Goal: Task Accomplishment & Management: Use online tool/utility

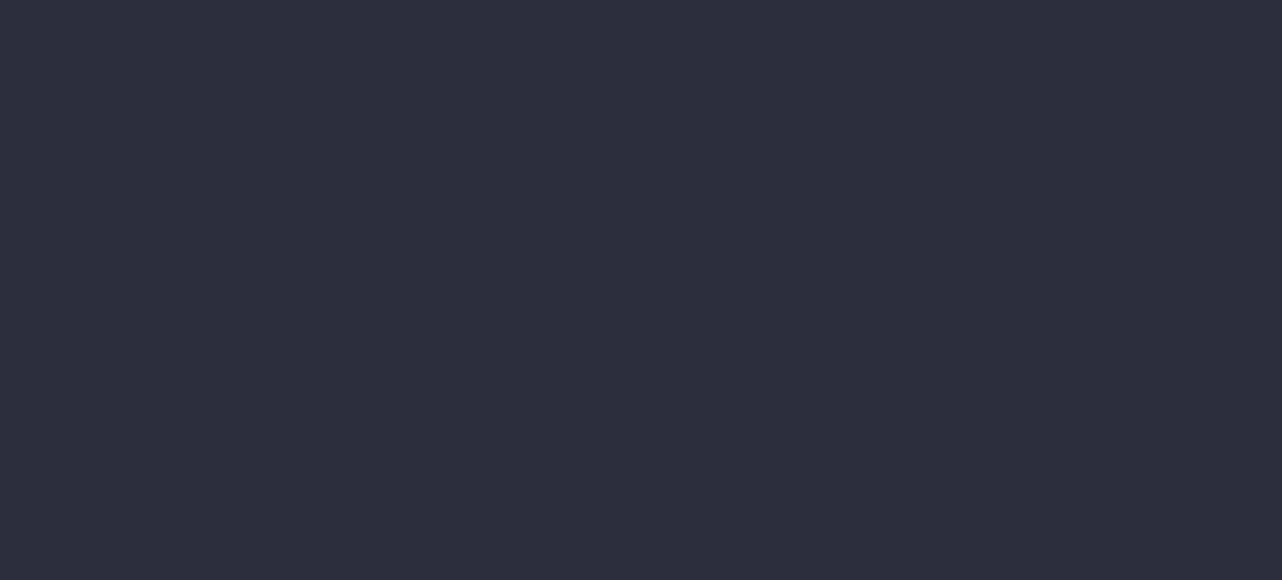
type input "[DATE] - [DATE]"
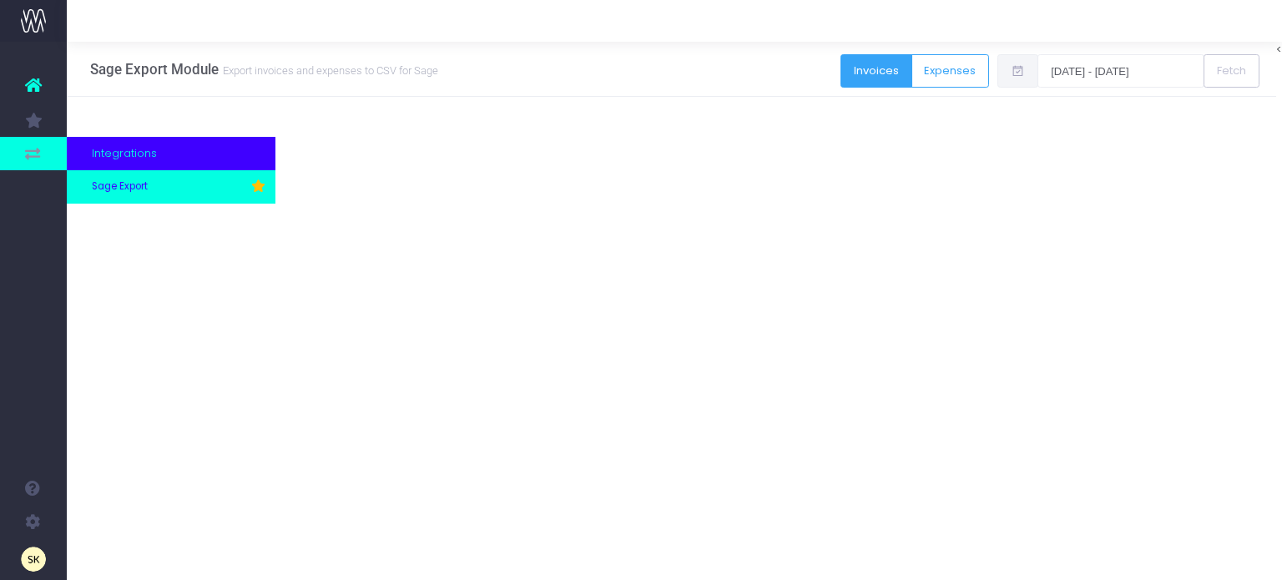
click at [94, 184] on span "Sage Export" at bounding box center [120, 186] width 56 height 15
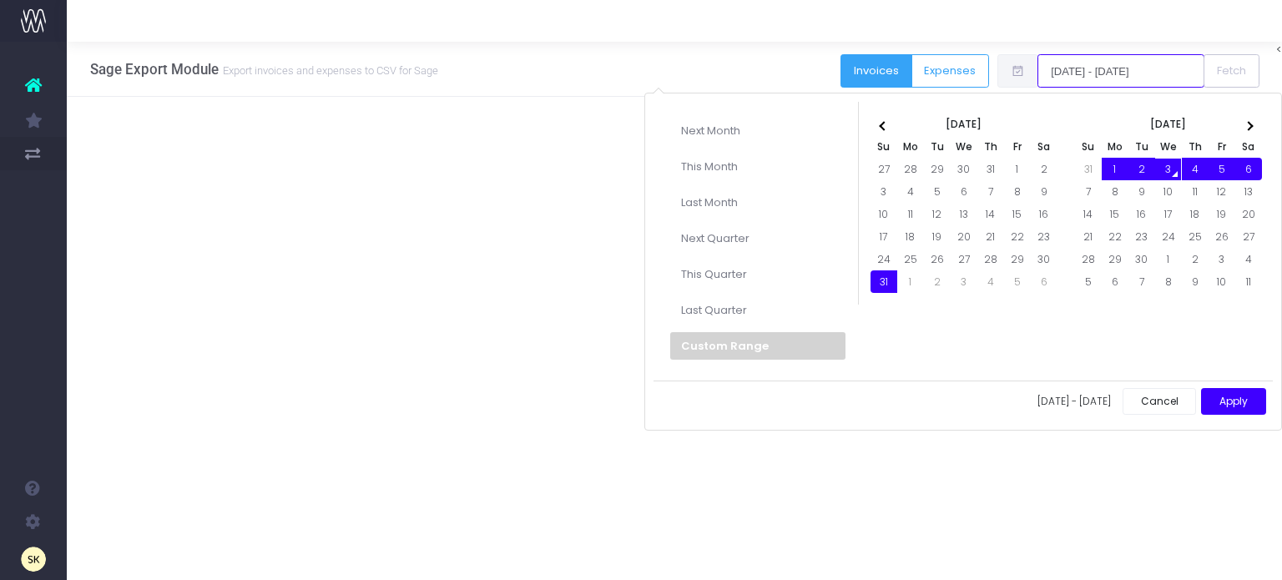
click at [1082, 75] on input "[DATE] - [DATE]" at bounding box center [1120, 70] width 167 height 33
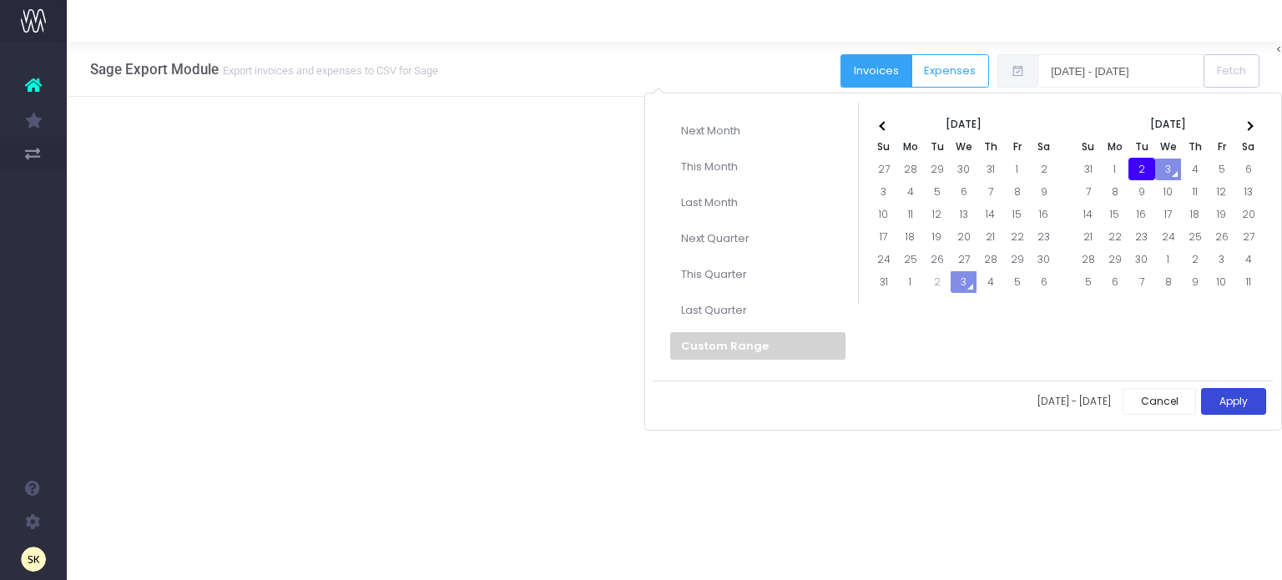
click at [1238, 404] on button "Apply" at bounding box center [1233, 402] width 65 height 28
type input "02-09-2025 - 02-09-2025"
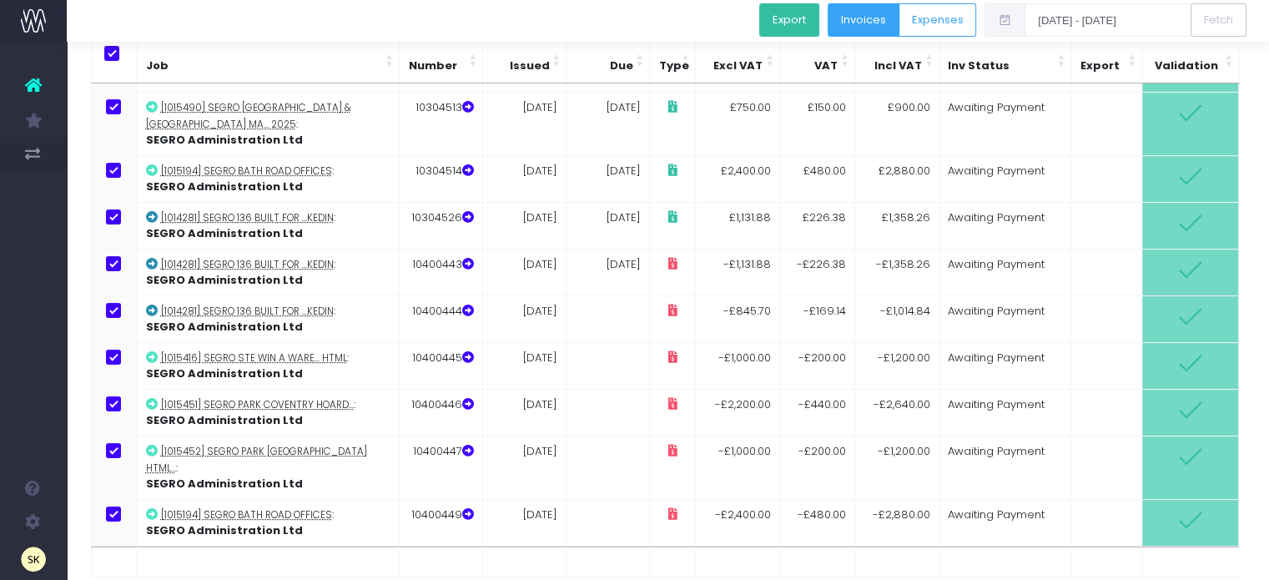
scroll to position [16, 0]
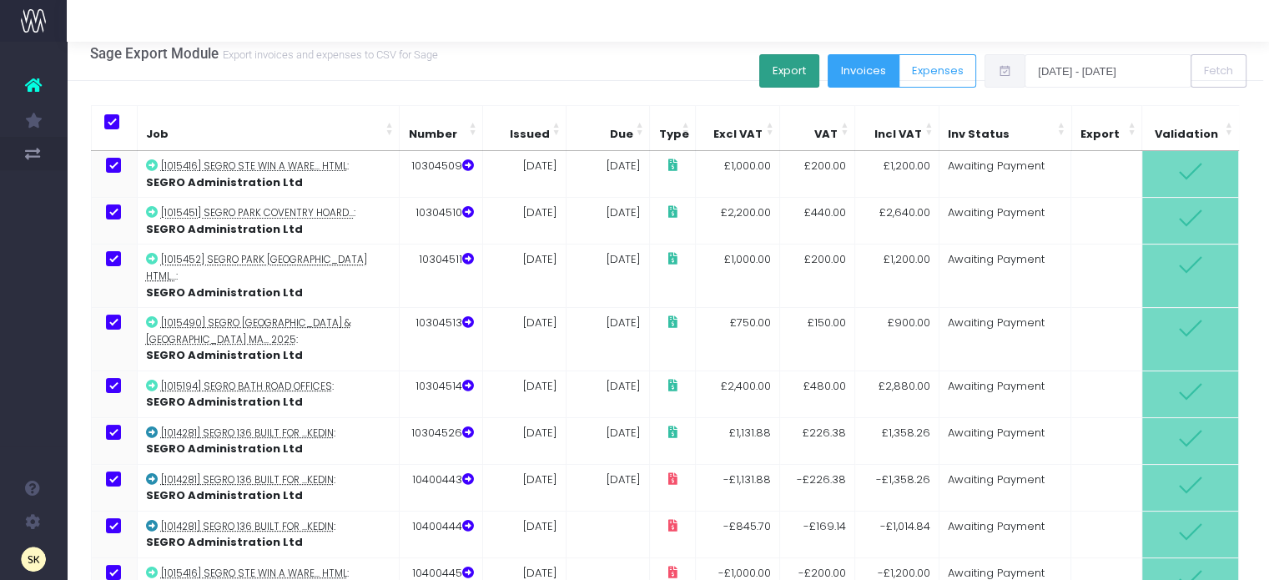
click at [789, 76] on button "Export" at bounding box center [789, 70] width 60 height 33
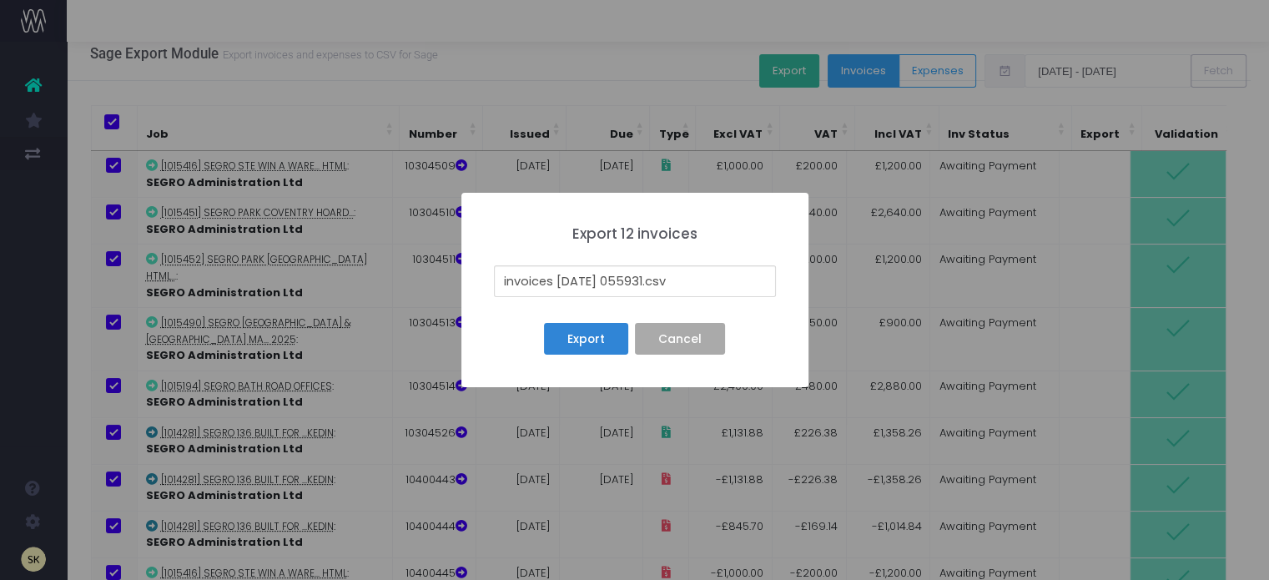
drag, startPoint x: 499, startPoint y: 276, endPoint x: 656, endPoint y: 281, distance: 157.0
click at [656, 281] on input "invoices 25-09-03 055931.csv" at bounding box center [635, 281] width 282 height 32
click at [587, 279] on input "02nd Sep 25 segro SI and SC1.csv" at bounding box center [635, 281] width 282 height 32
type input "02nd Sep 25 Segro SI and SC1.csv"
click at [597, 340] on button "Export" at bounding box center [585, 339] width 83 height 32
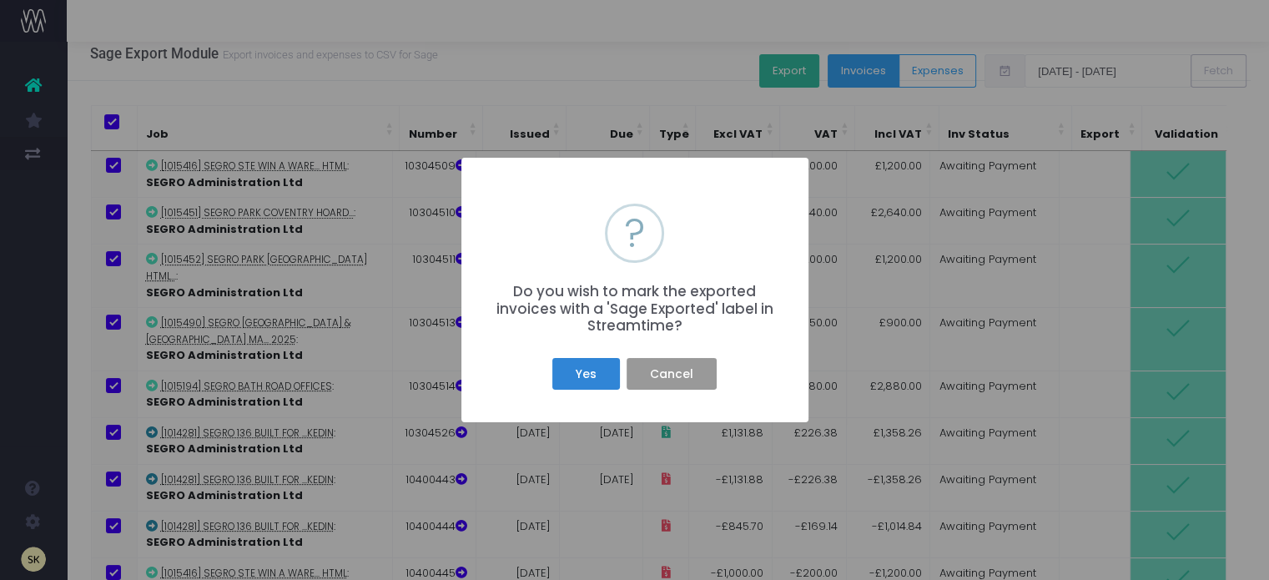
click at [674, 376] on button "Cancel" at bounding box center [671, 374] width 89 height 32
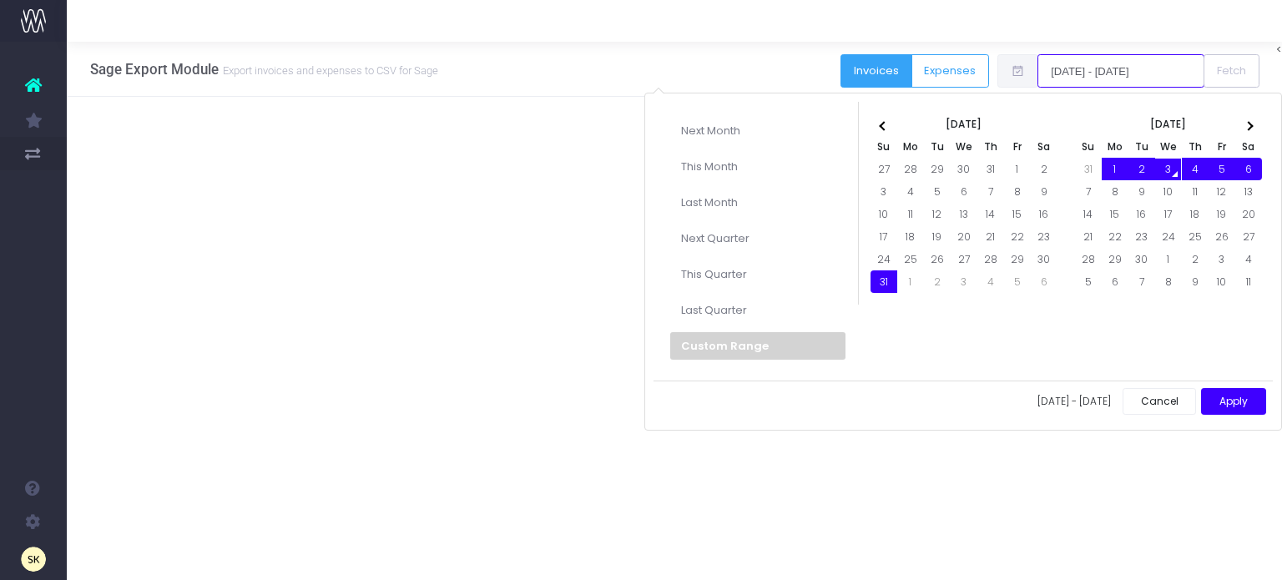
click at [1122, 66] on input "[DATE] - [DATE]" at bounding box center [1120, 70] width 167 height 33
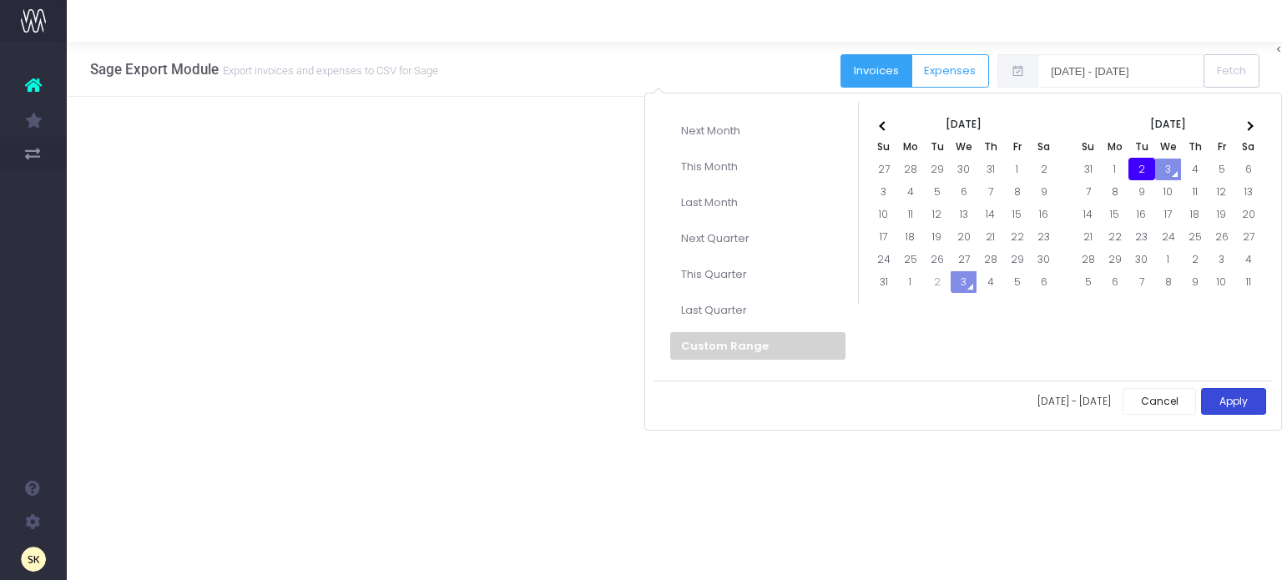
click at [1238, 401] on button "Apply" at bounding box center [1233, 402] width 65 height 28
type input "[DATE] - [DATE]"
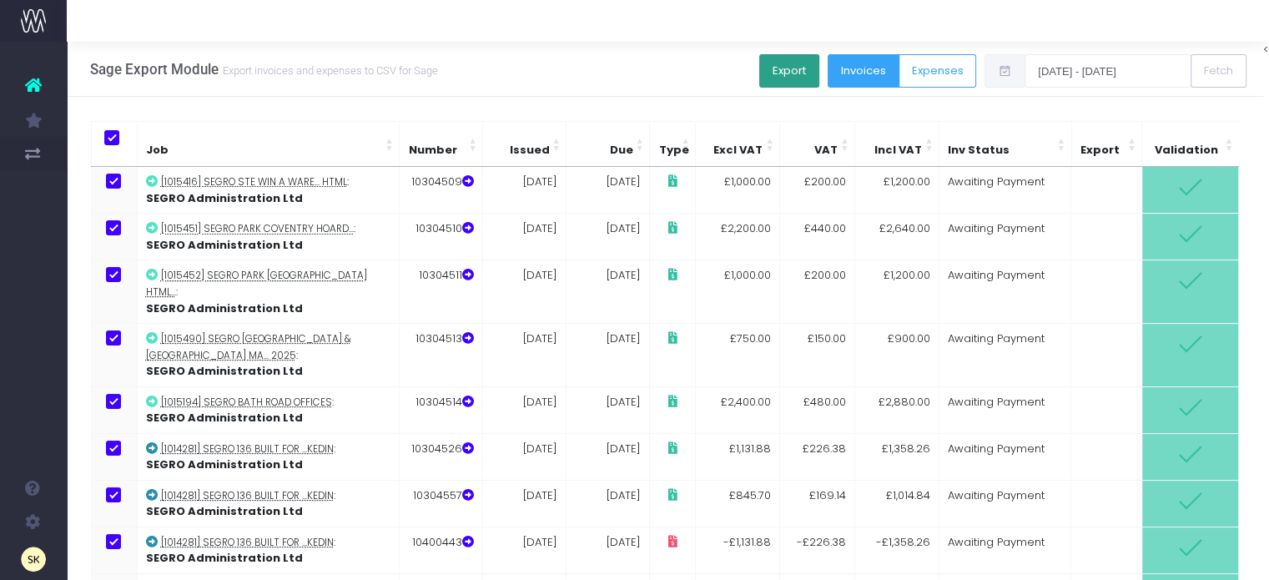
click at [801, 69] on button "Export" at bounding box center [789, 70] width 60 height 33
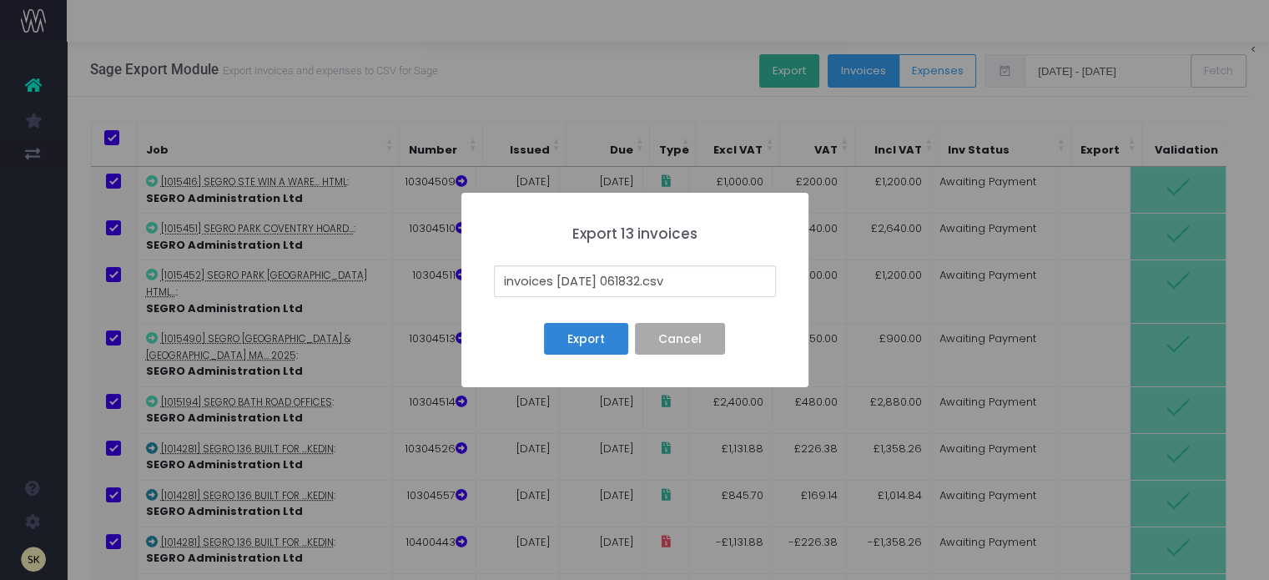
click at [654, 275] on input "invoices 25-09-03 061832.csv" at bounding box center [635, 281] width 282 height 32
drag, startPoint x: 658, startPoint y: 278, endPoint x: 468, endPoint y: 270, distance: 189.6
click at [468, 270] on div "× Export 13 invoices invoices 25-09-03 061832.csv Export No Cancel" at bounding box center [634, 290] width 347 height 194
type input "02nd Sep 25 SI and SC.csv"
click at [601, 336] on button "Export" at bounding box center [585, 339] width 83 height 32
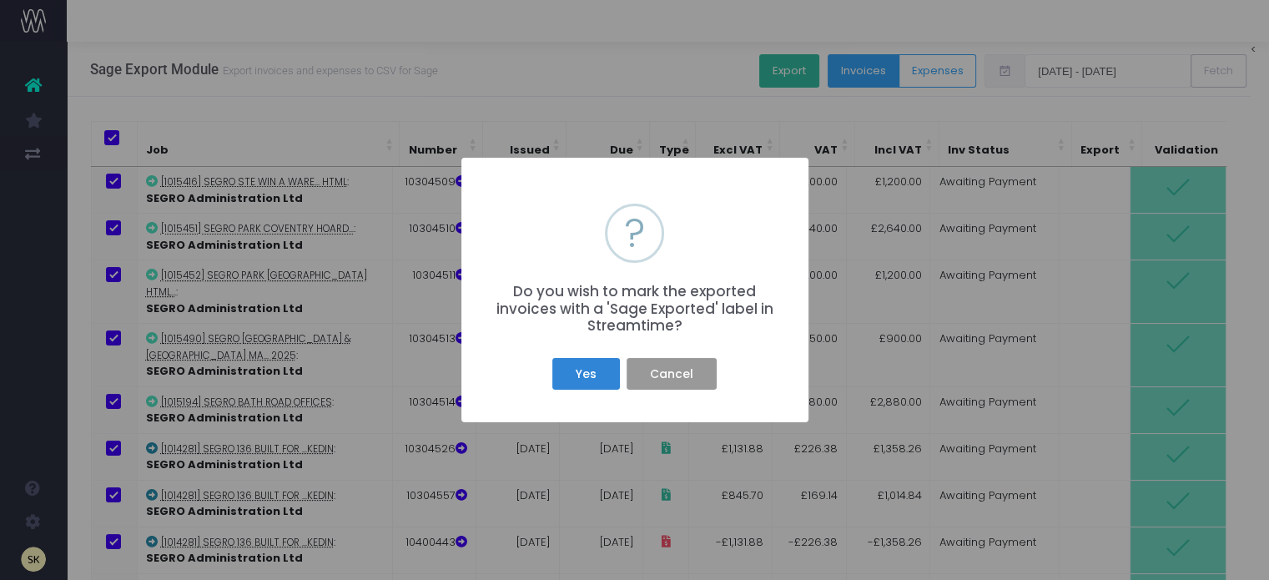
click at [680, 369] on button "Cancel" at bounding box center [671, 374] width 89 height 32
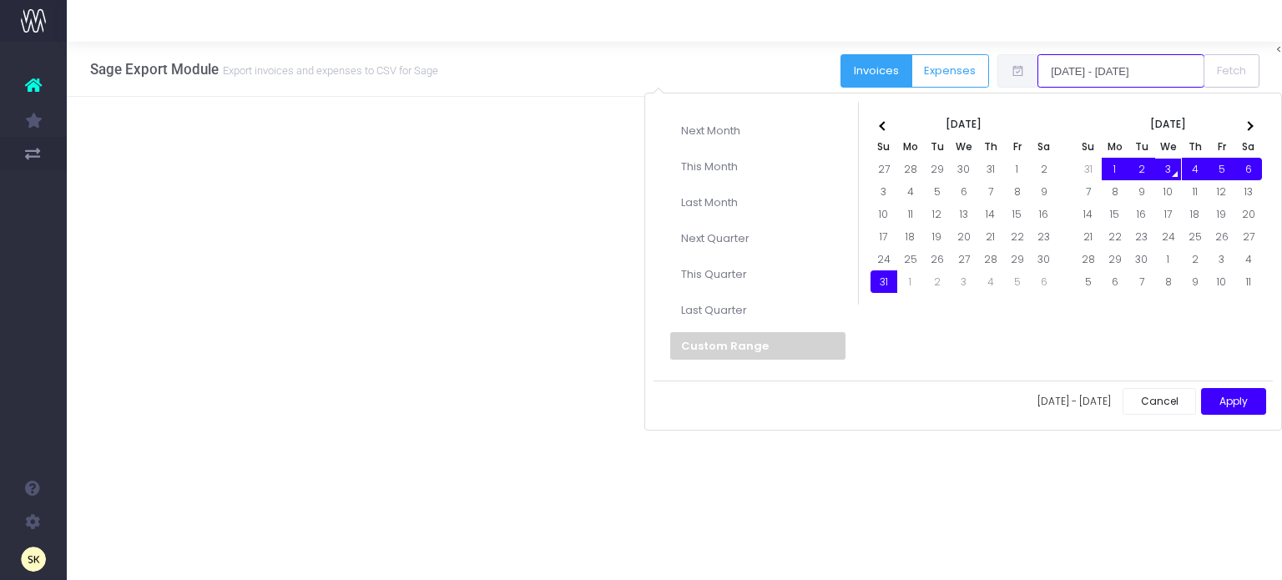
click at [1103, 69] on input "[DATE] - [DATE]" at bounding box center [1120, 70] width 167 height 33
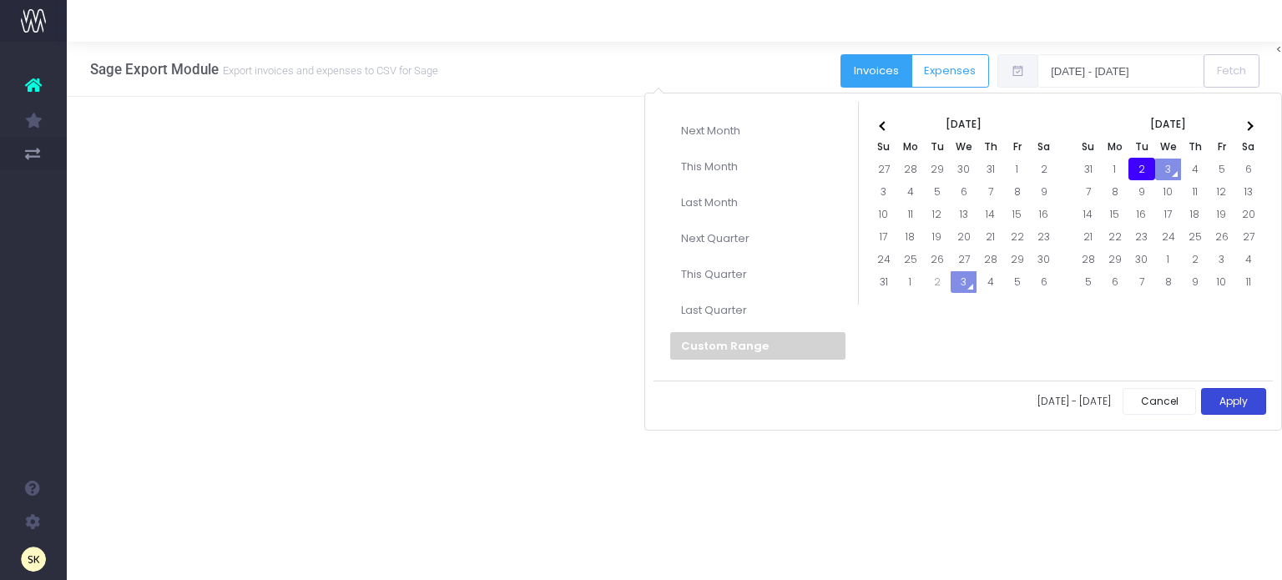
click at [1233, 401] on button "Apply" at bounding box center [1233, 402] width 65 height 28
type input "[DATE] - [DATE]"
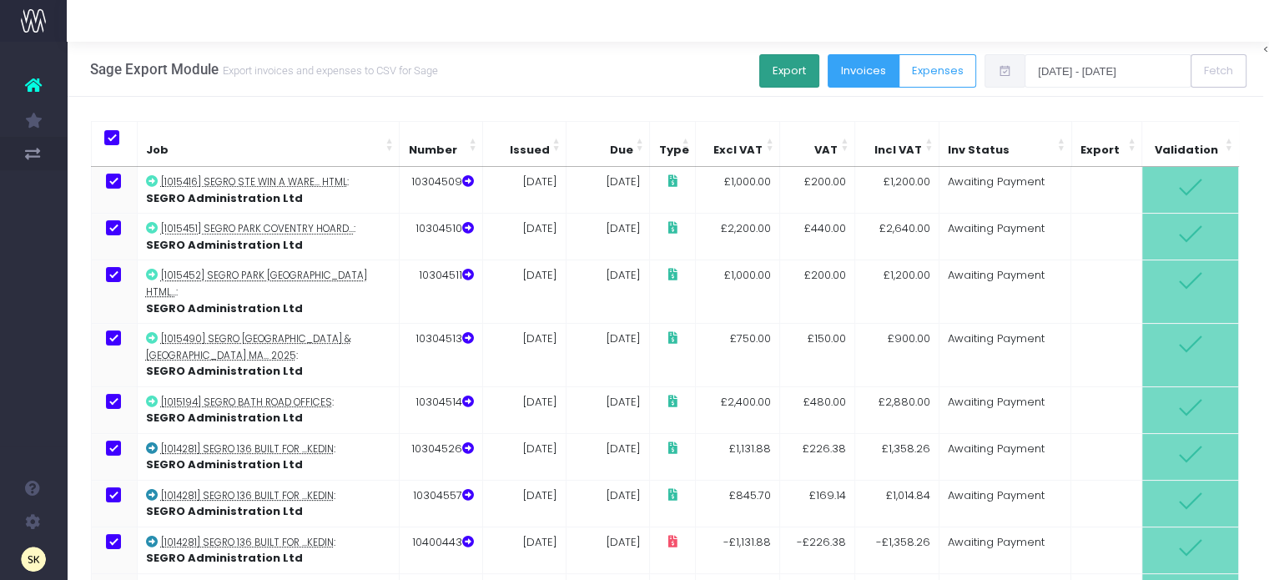
click at [799, 68] on button "Export" at bounding box center [789, 70] width 60 height 33
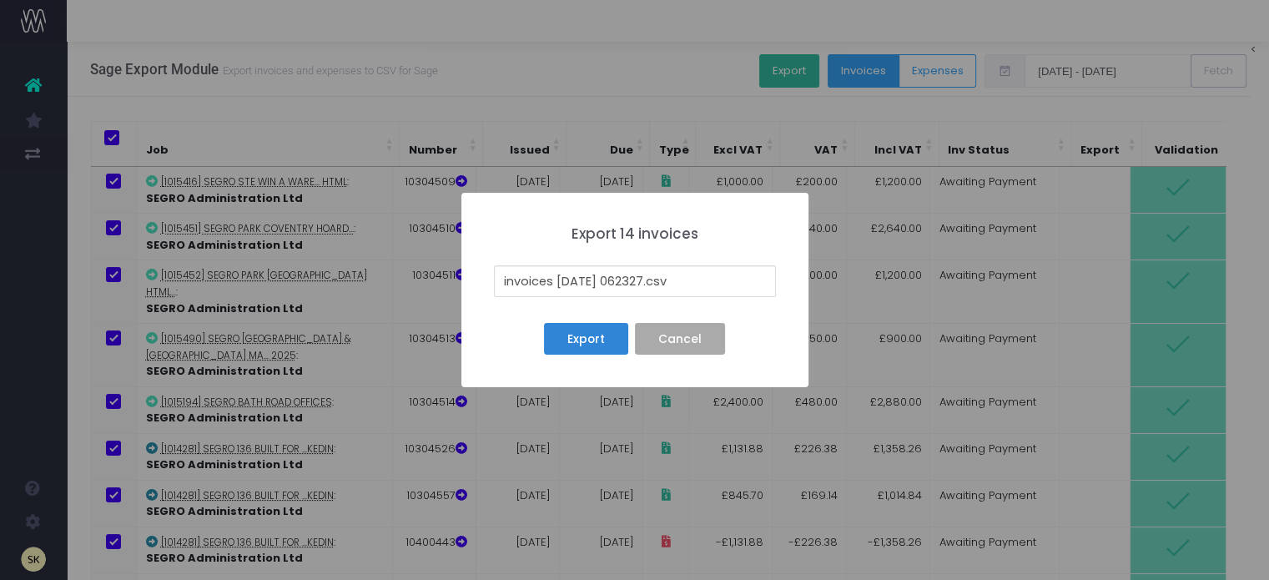
drag, startPoint x: 658, startPoint y: 274, endPoint x: 484, endPoint y: 275, distance: 174.4
click at [484, 275] on div "× Export 14 invoices invoices [DATE] 062327.csv Export No Cancel" at bounding box center [634, 290] width 347 height 194
type input "[DATE] Segro SI and SC.csv"
click at [583, 335] on button "Export" at bounding box center [585, 339] width 83 height 32
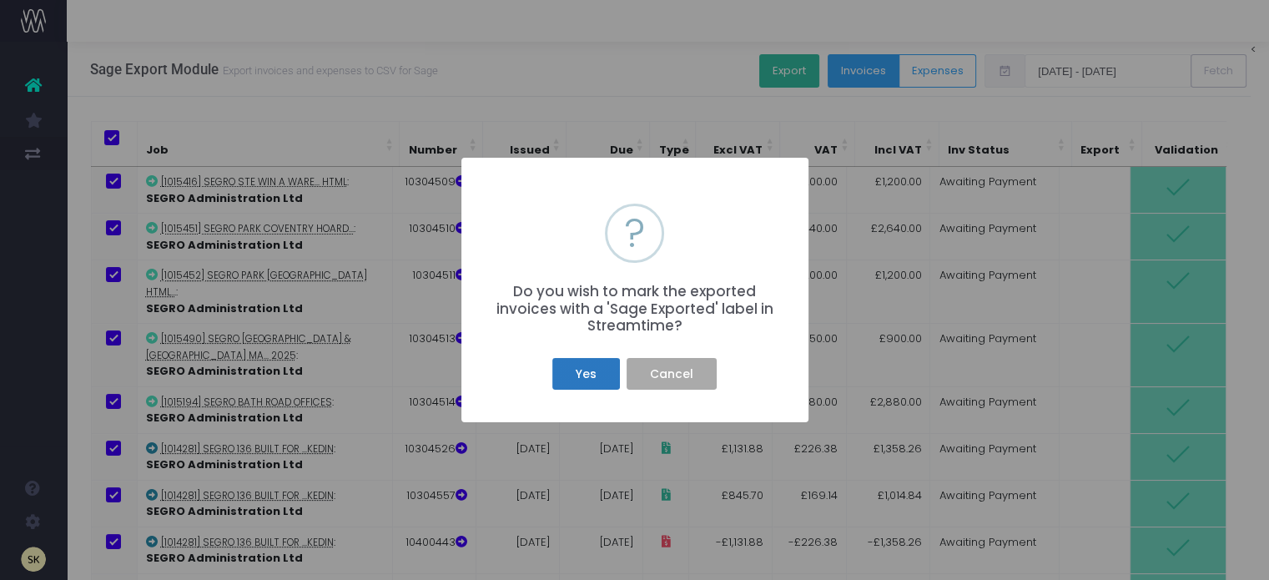
click at [601, 376] on button "Yes" at bounding box center [585, 374] width 67 height 32
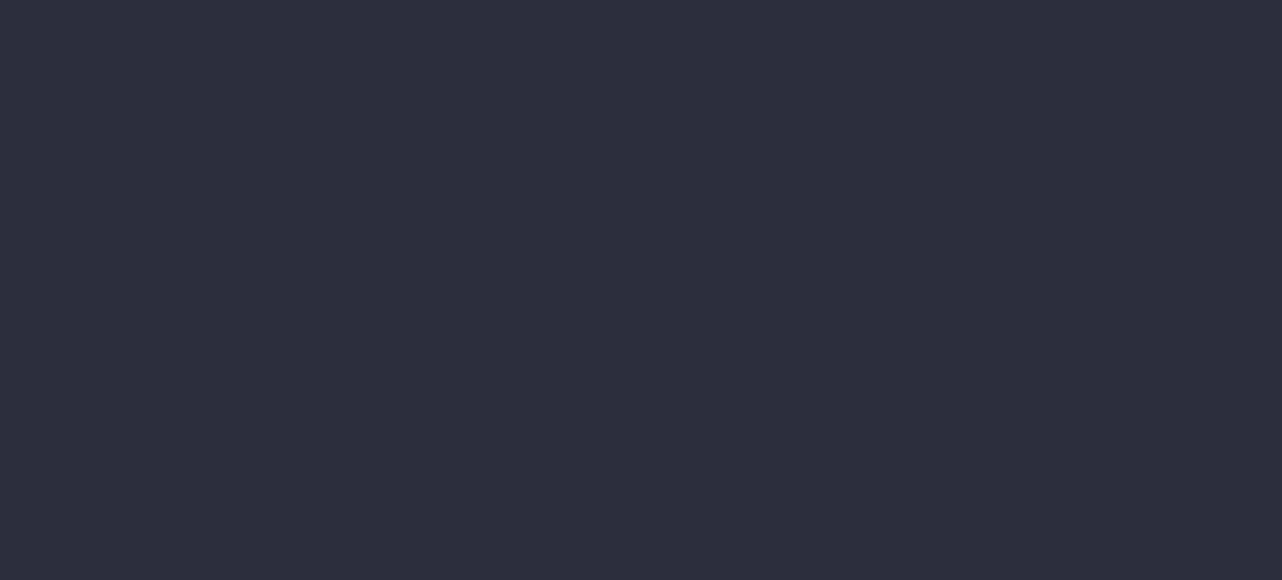
type input "[DATE] - [DATE]"
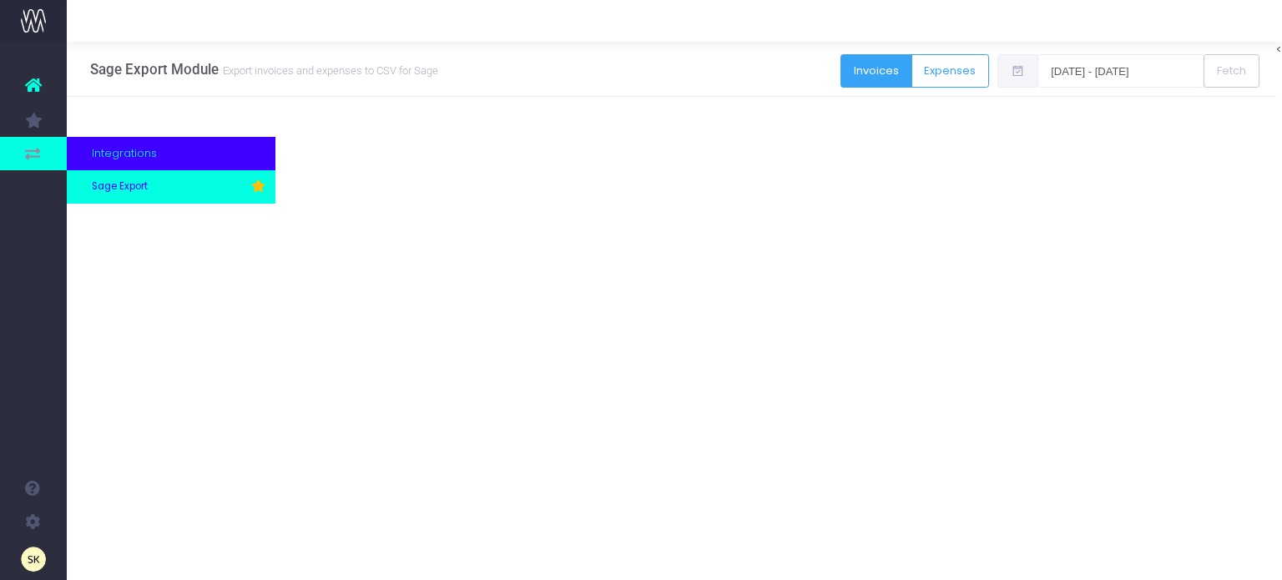
click at [117, 189] on span "Sage Export" at bounding box center [120, 186] width 56 height 15
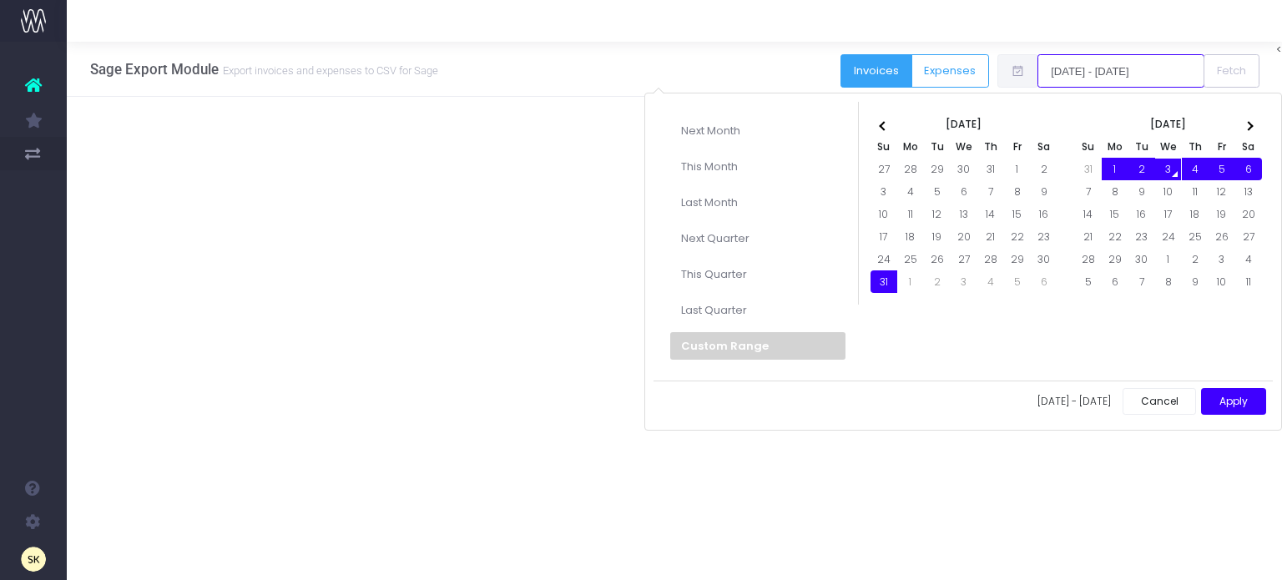
click at [1112, 71] on input "[DATE] - [DATE]" at bounding box center [1120, 70] width 167 height 33
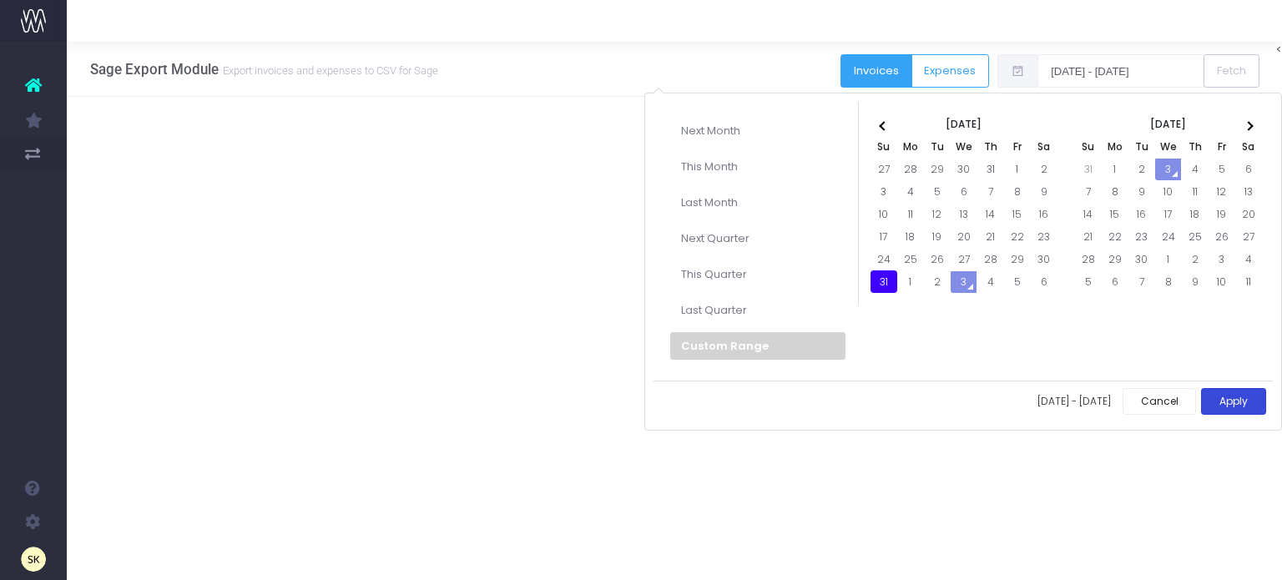
click at [1227, 405] on button "Apply" at bounding box center [1233, 402] width 65 height 28
type input "31-08-2025 - 31-08-2025"
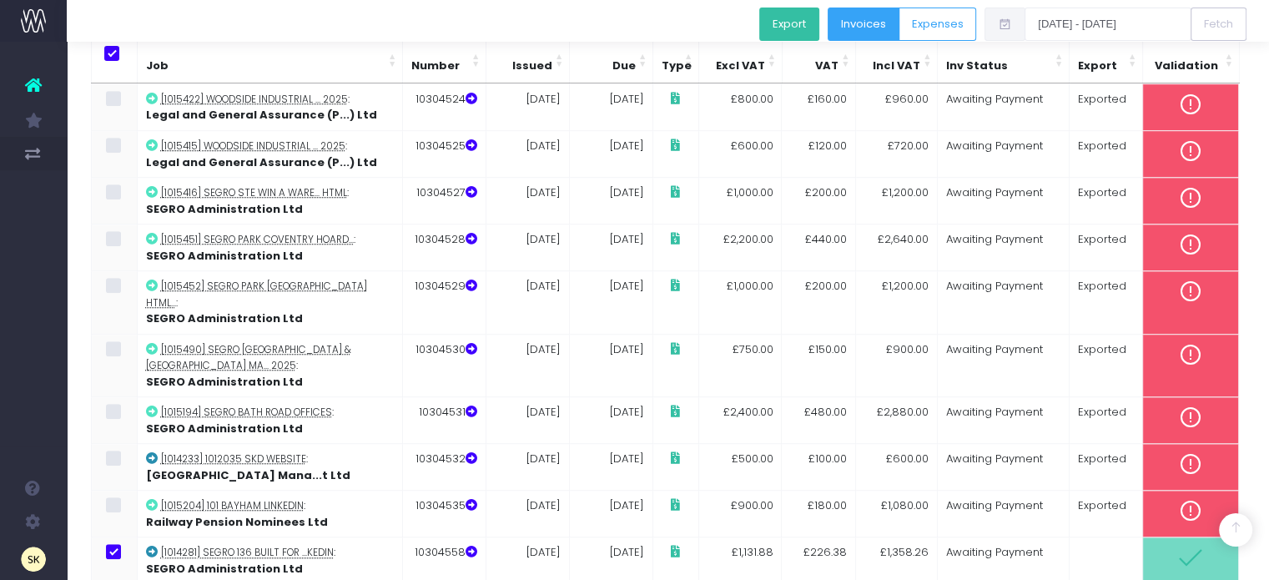
scroll to position [1116, 0]
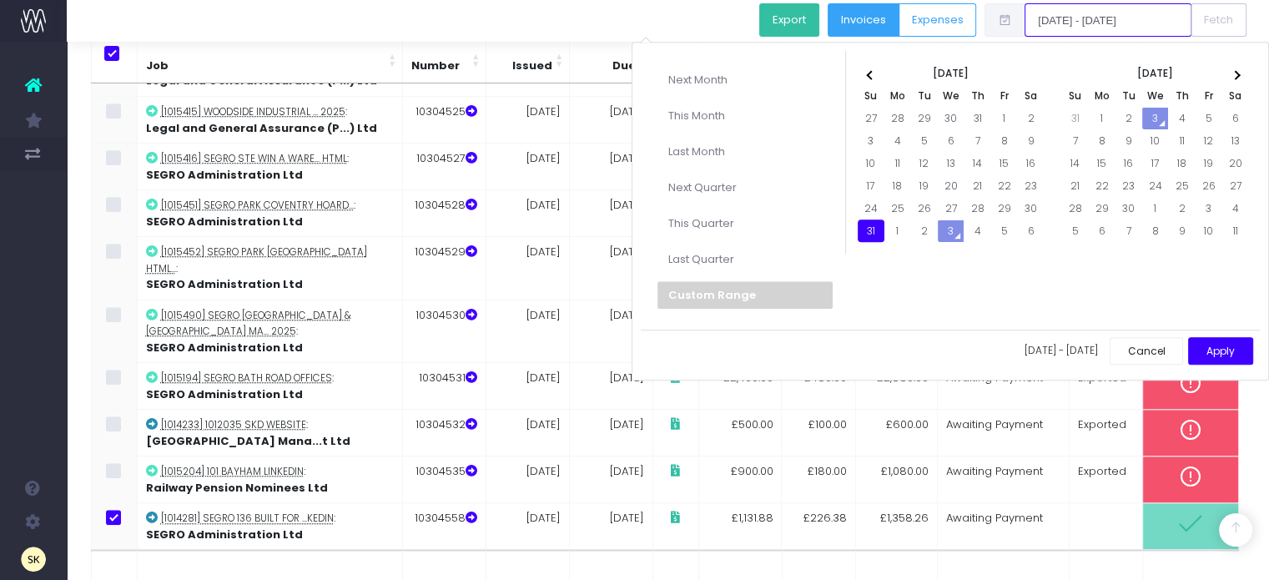
click at [1088, 17] on input "31-08-2025 - 31-08-2025" at bounding box center [1108, 19] width 167 height 33
click at [1217, 346] on button "Apply" at bounding box center [1220, 351] width 65 height 28
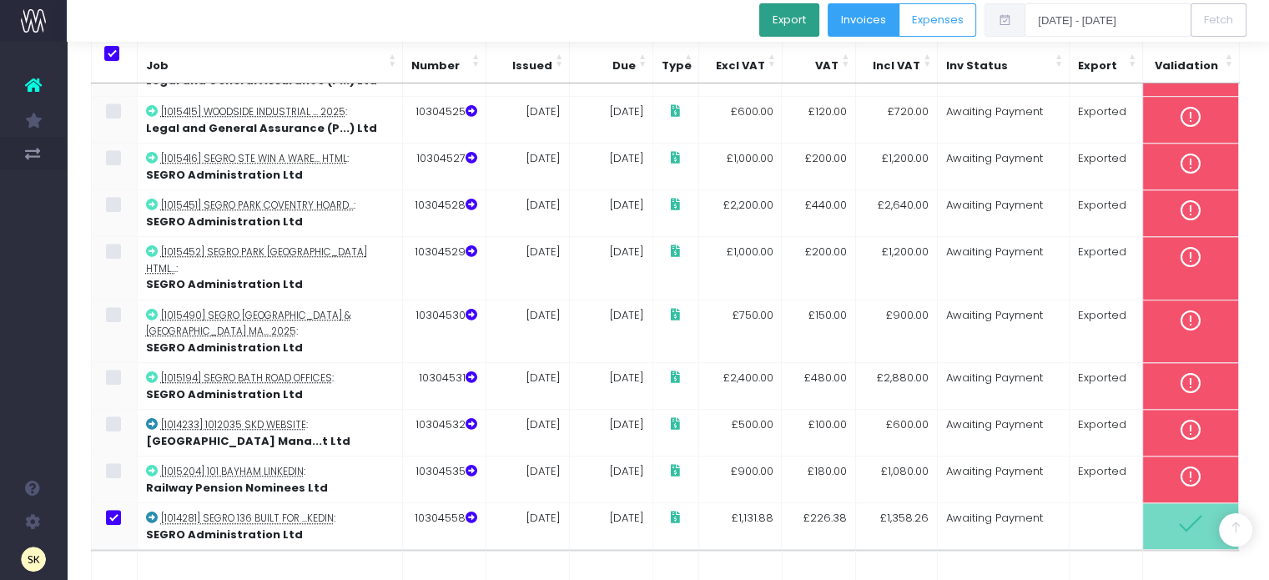
click at [794, 13] on button "Export" at bounding box center [789, 19] width 60 height 33
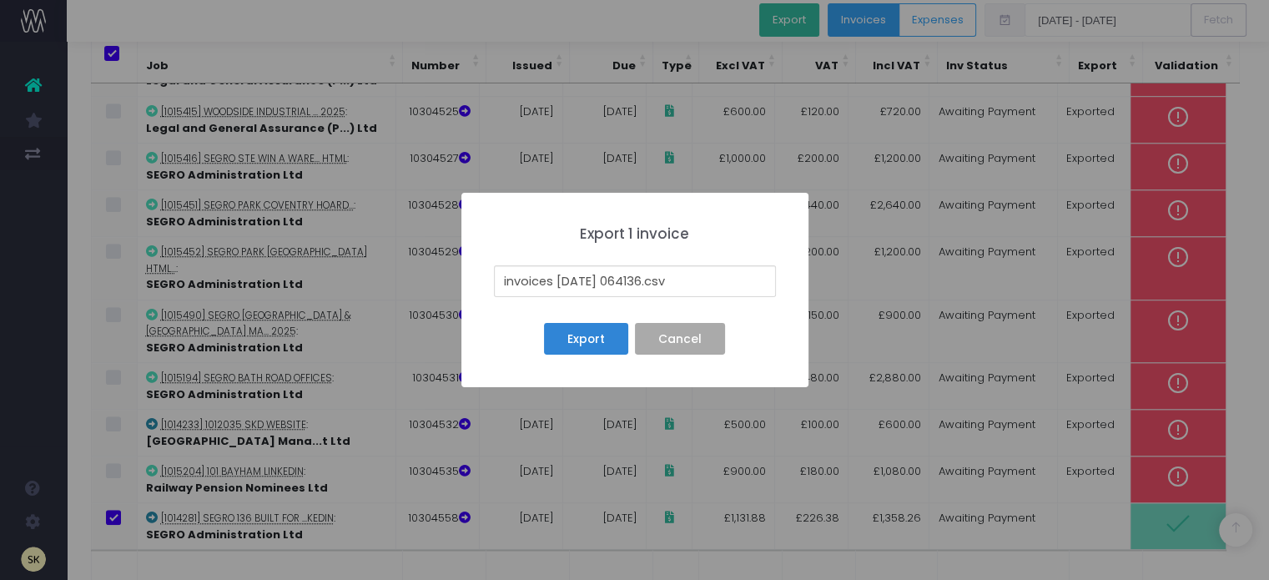
drag, startPoint x: 659, startPoint y: 280, endPoint x: 496, endPoint y: 281, distance: 163.6
click at [496, 281] on input "invoices 25-09-03 064136.csv" at bounding box center [635, 281] width 282 height 32
type input "10304558 SI.csv"
click at [588, 338] on button "Export" at bounding box center [585, 339] width 83 height 32
